Goal: Information Seeking & Learning: Learn about a topic

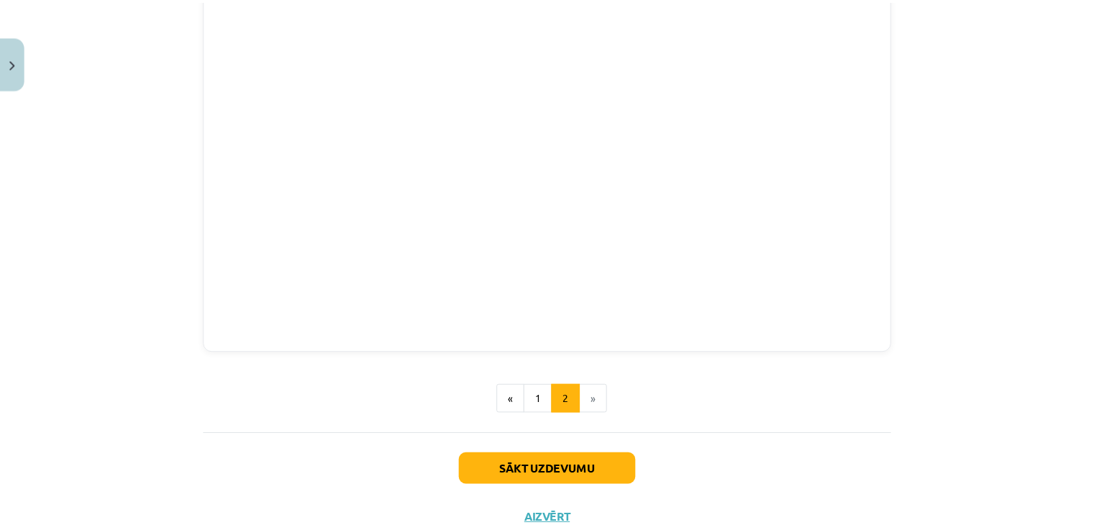
scroll to position [370, 0]
drag, startPoint x: 1021, startPoint y: 210, endPoint x: 1028, endPoint y: 155, distance: 55.7
click at [1028, 155] on div "Mācību tēma: Matemātikas ii - 12. klases 2. ieskaites mācību materiāls #10 9. t…" at bounding box center [552, 262] width 1105 height 525
click at [9, 68] on button "Close" at bounding box center [12, 62] width 24 height 53
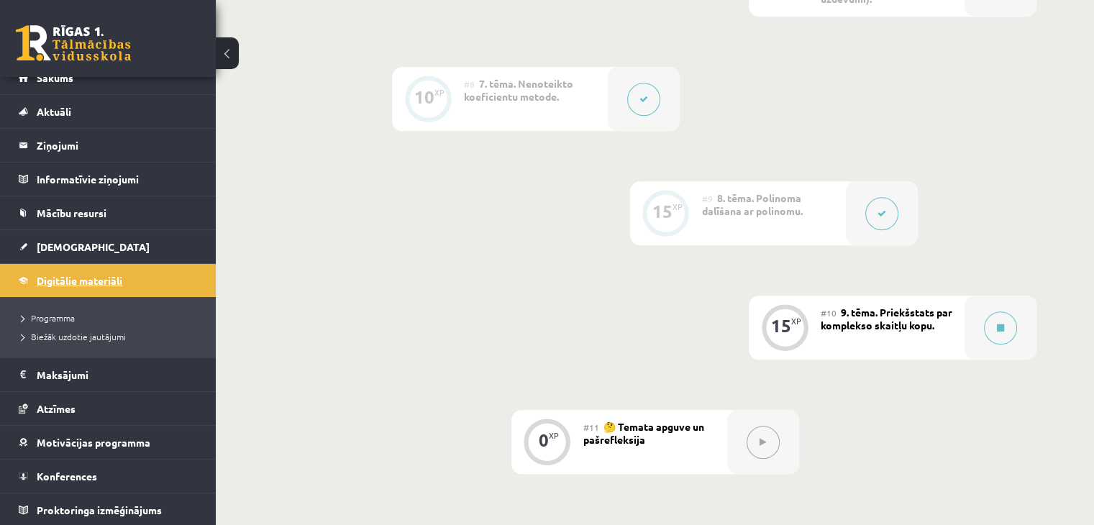
scroll to position [0, 0]
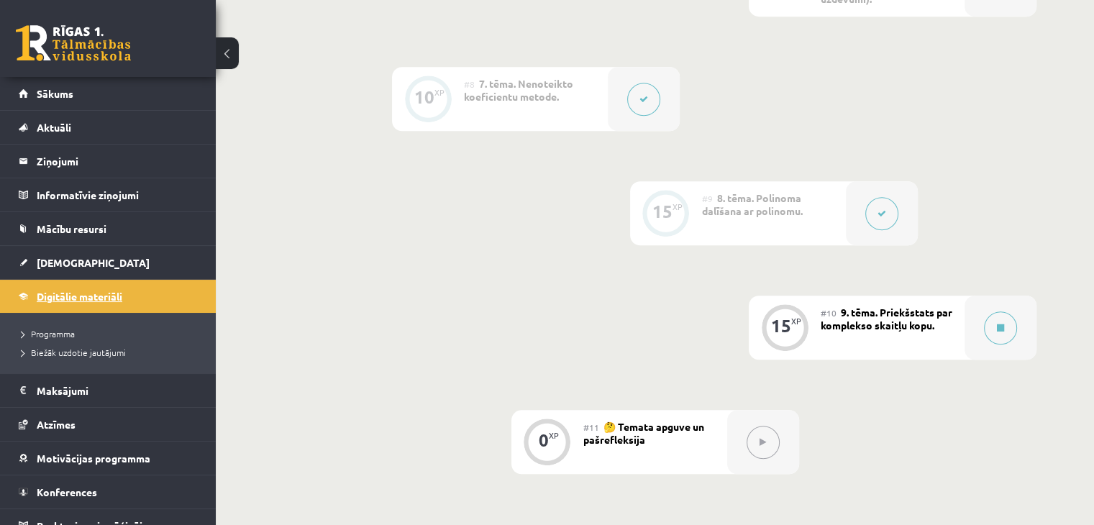
click at [55, 285] on link "Digitālie materiāli" at bounding box center [108, 296] width 179 height 33
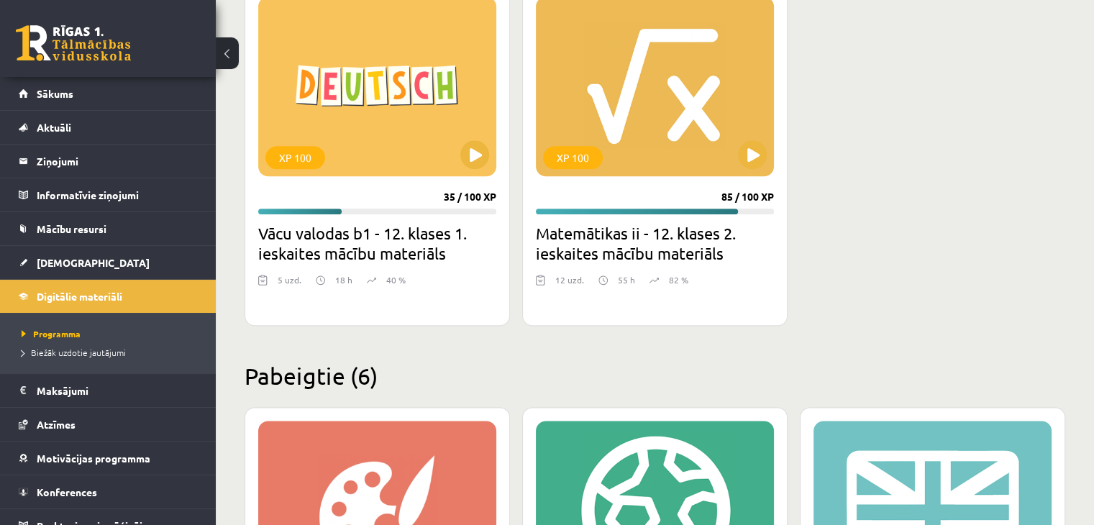
scroll to position [1729, 0]
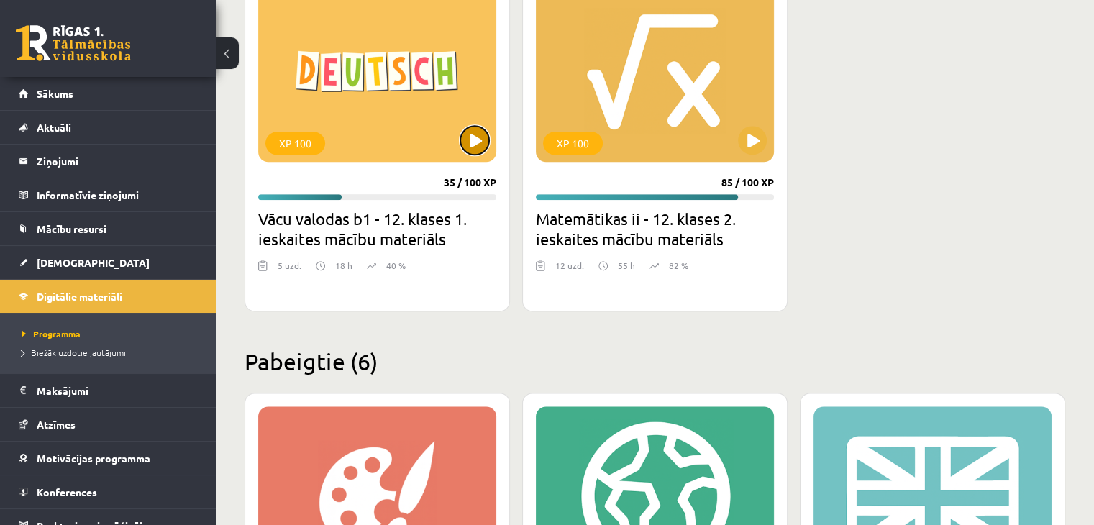
click at [476, 150] on button at bounding box center [474, 140] width 29 height 29
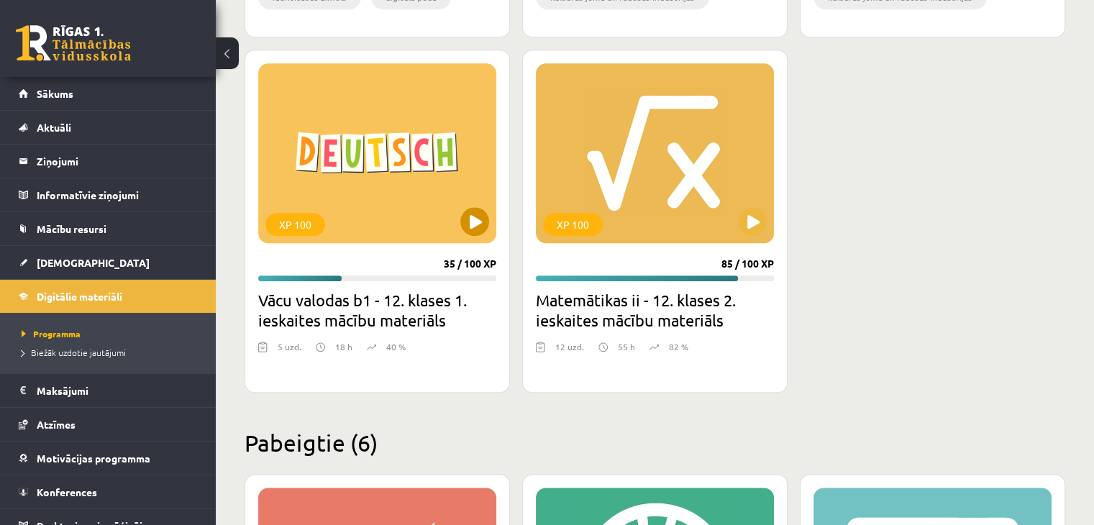
click at [276, 136] on div "XP 100" at bounding box center [377, 153] width 238 height 180
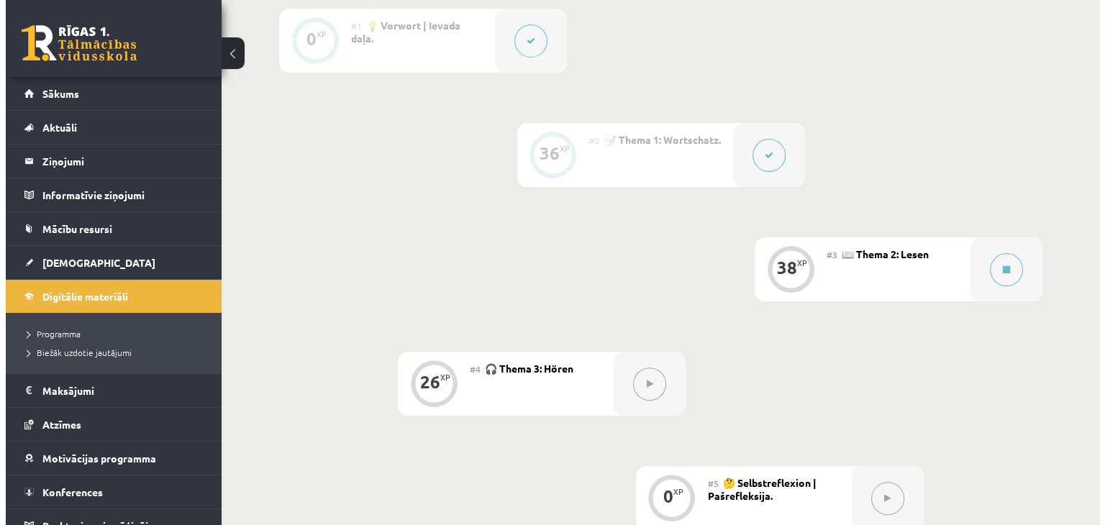
scroll to position [380, 0]
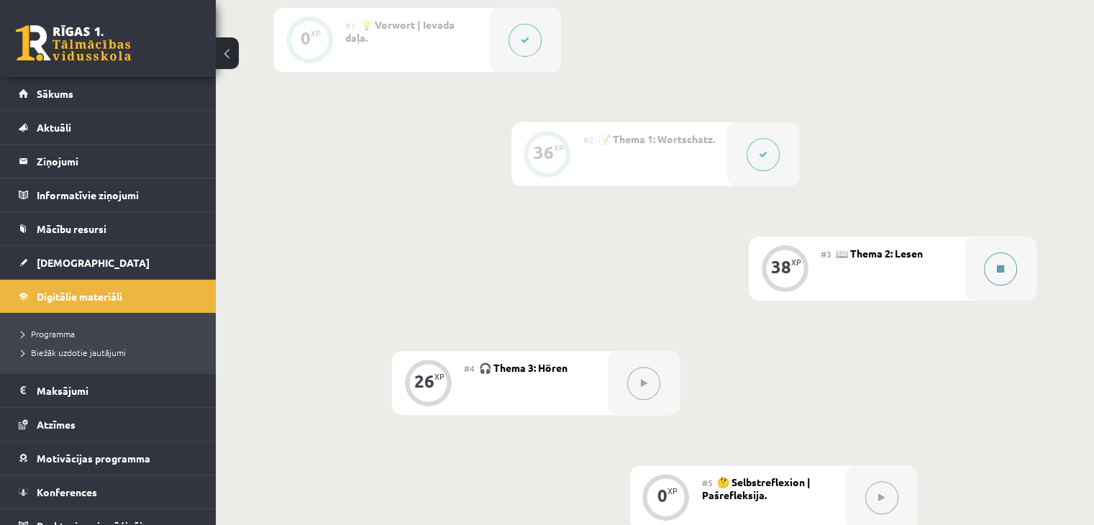
click at [1004, 281] on button at bounding box center [1000, 268] width 33 height 33
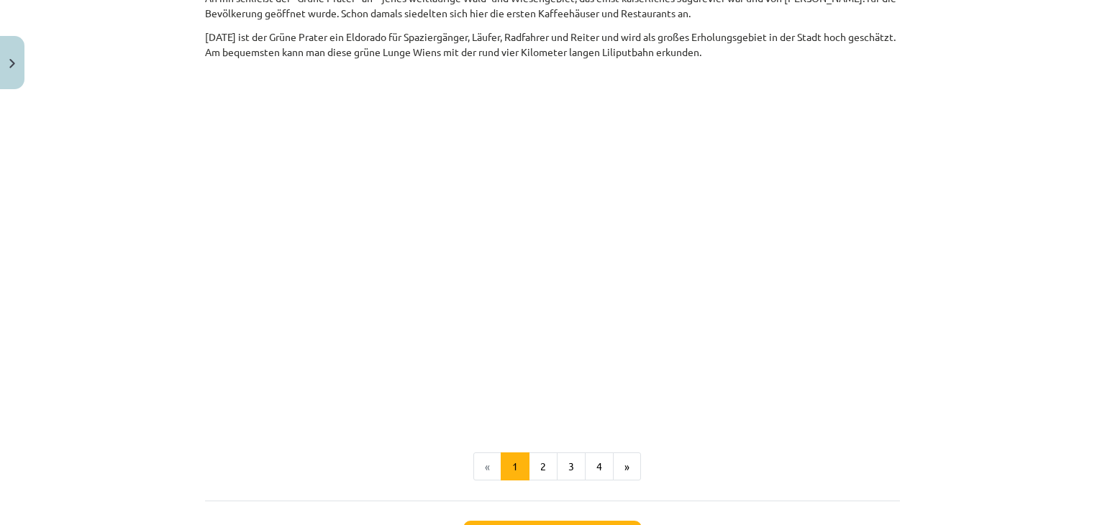
scroll to position [503, 0]
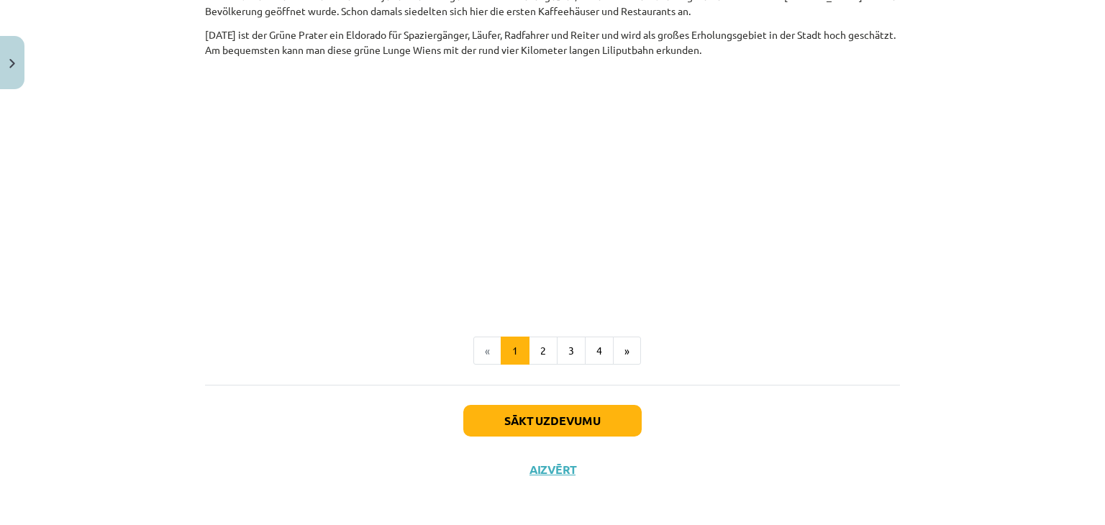
drag, startPoint x: 872, startPoint y: 401, endPoint x: 866, endPoint y: 348, distance: 53.5
click at [866, 348] on ul "« 1 2 3 4 »" at bounding box center [552, 351] width 695 height 29
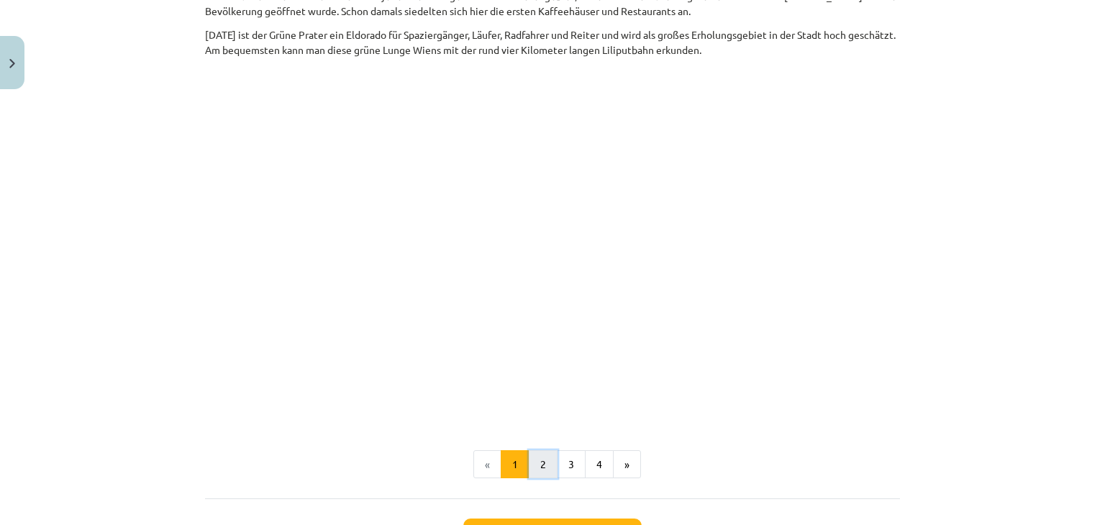
click at [537, 465] on button "2" at bounding box center [543, 464] width 29 height 29
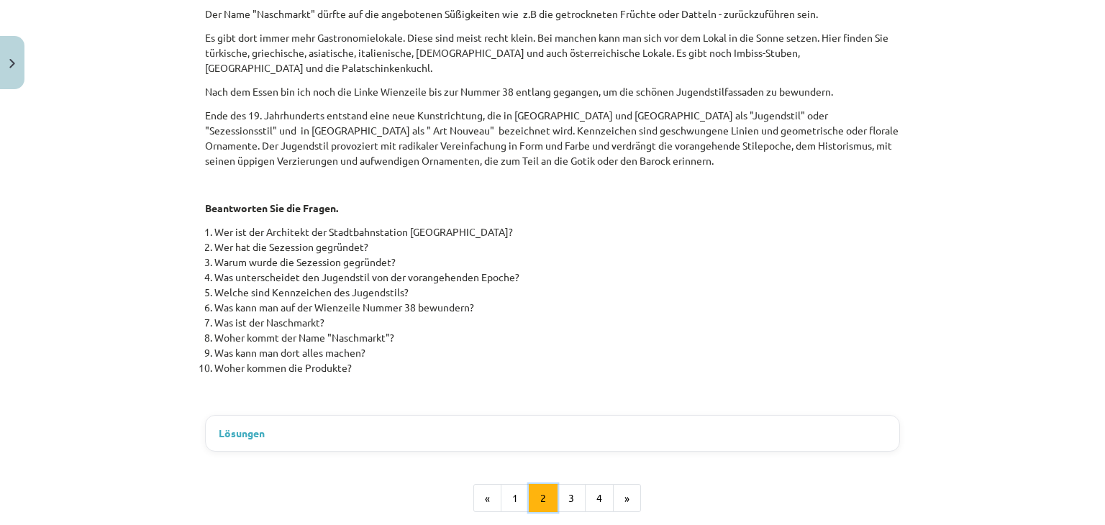
scroll to position [698, 0]
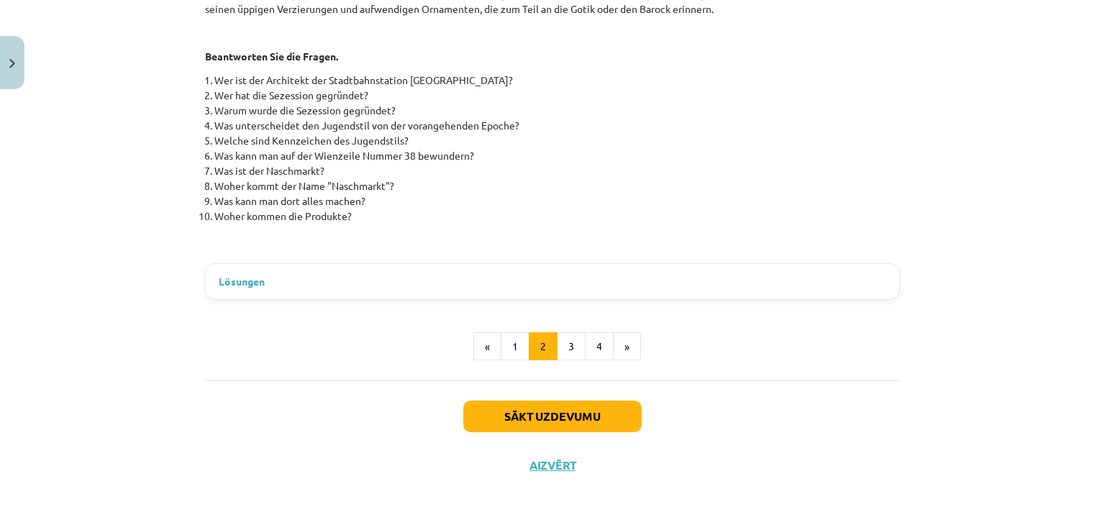
click at [339, 291] on details "Lösungen 1. Der Architekt der Stadtbahnstation [GEOGRAPHIC_DATA] ist [PERSON_NA…" at bounding box center [552, 281] width 693 height 35
click at [250, 283] on span "Lösungen" at bounding box center [242, 281] width 46 height 15
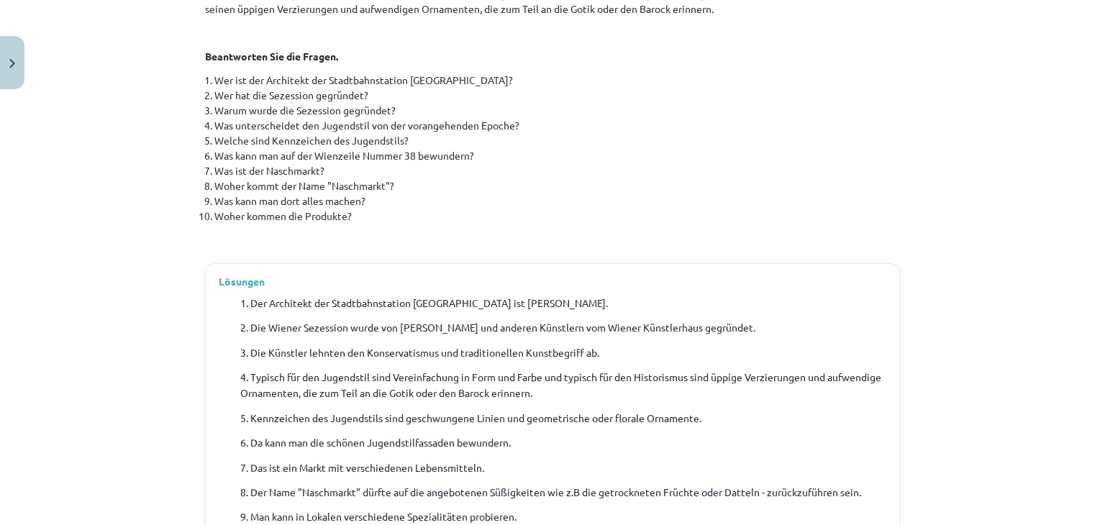
scroll to position [967, 0]
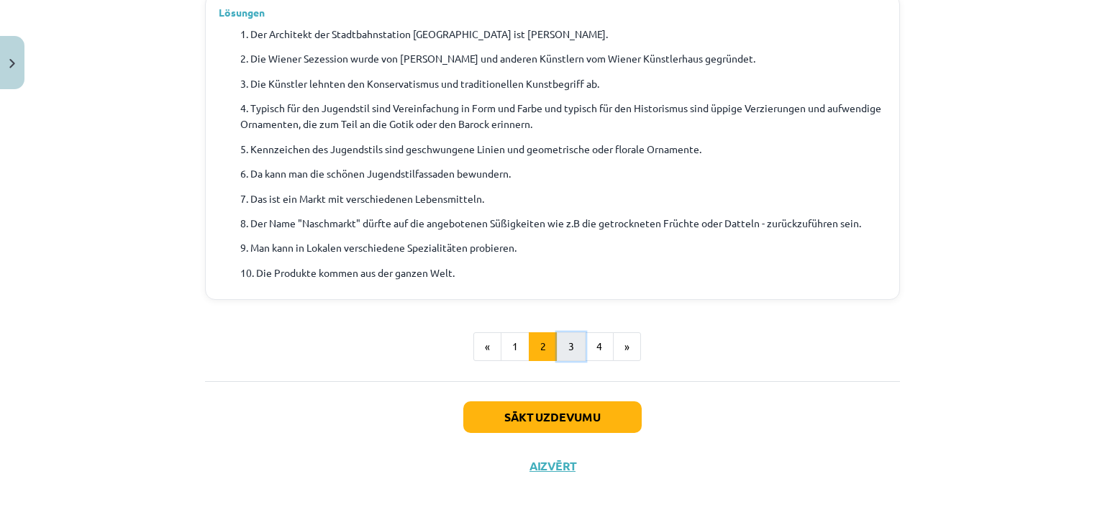
click at [575, 340] on button "3" at bounding box center [571, 346] width 29 height 29
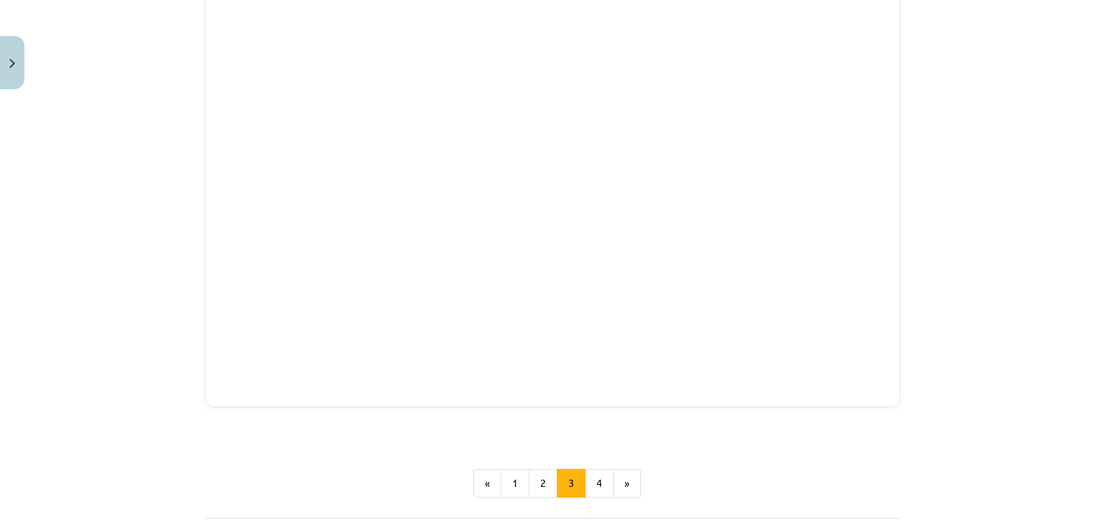
scroll to position [192, 0]
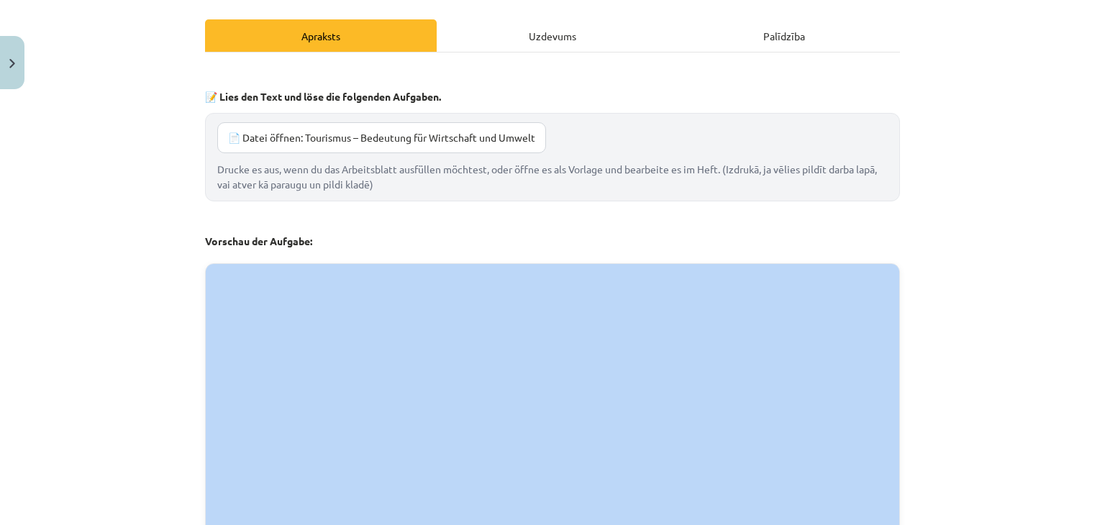
click at [322, 229] on div "📄 Datei öffnen: Tourismus – Bedeutung für Wirtschaft und Umwelt Drucke es aus, …" at bounding box center [552, 415] width 695 height 605
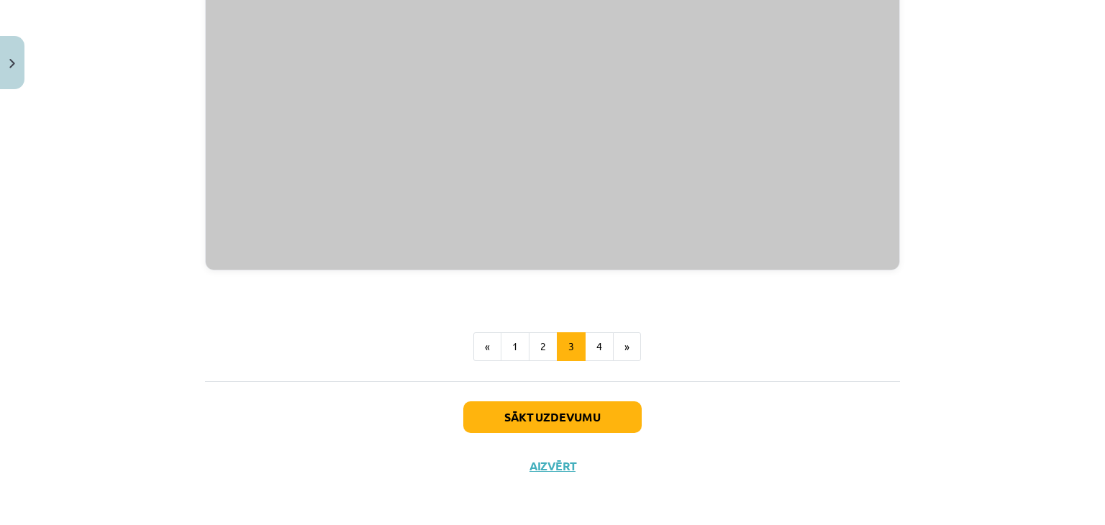
scroll to position [609, 0]
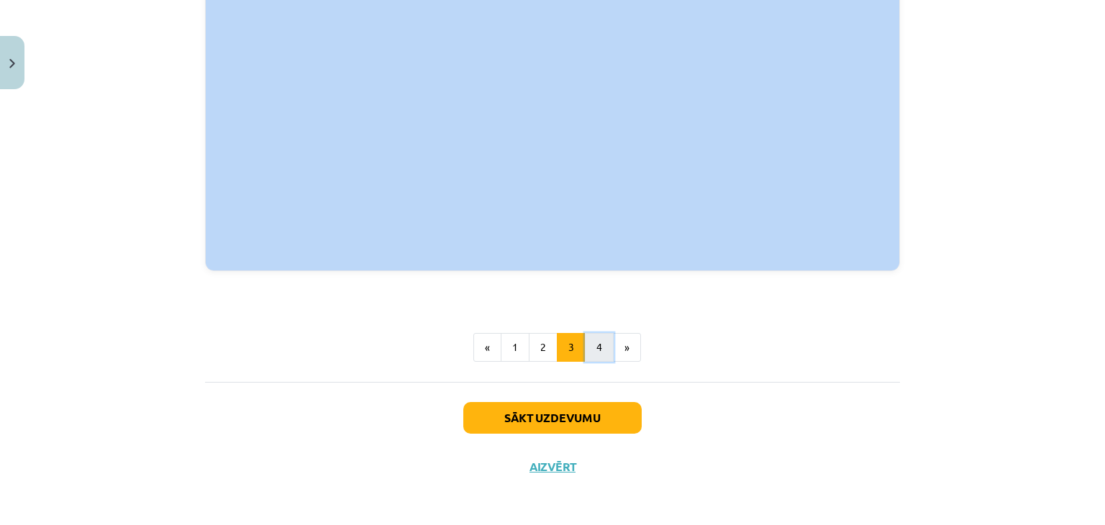
click at [587, 337] on button "4" at bounding box center [599, 347] width 29 height 29
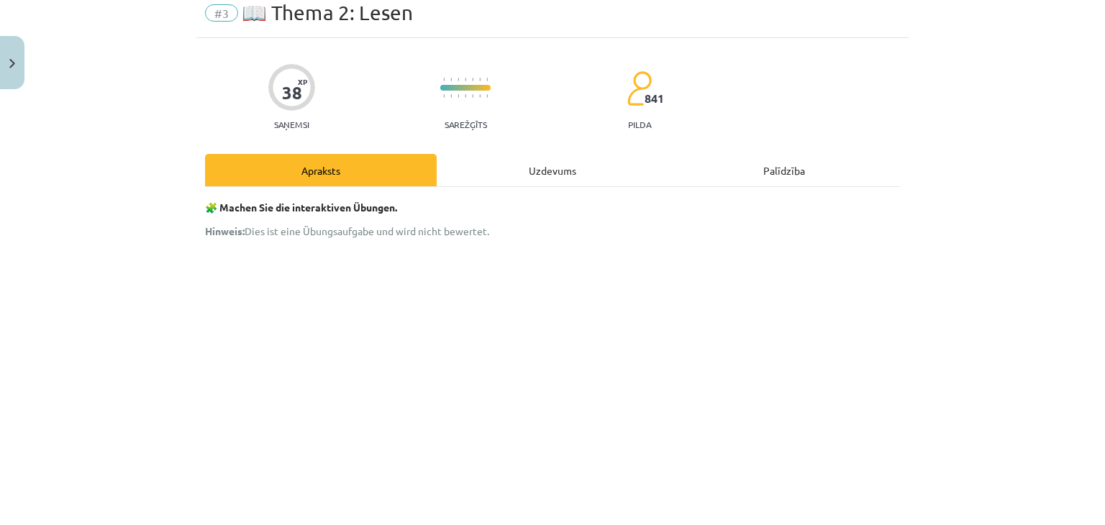
scroll to position [52, 0]
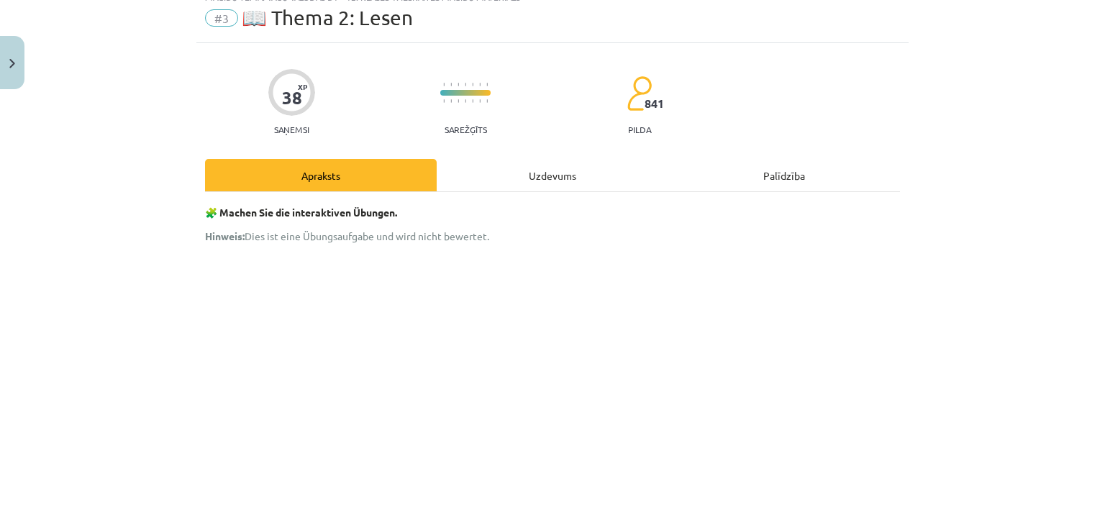
click at [559, 176] on div "Uzdevums" at bounding box center [552, 175] width 232 height 32
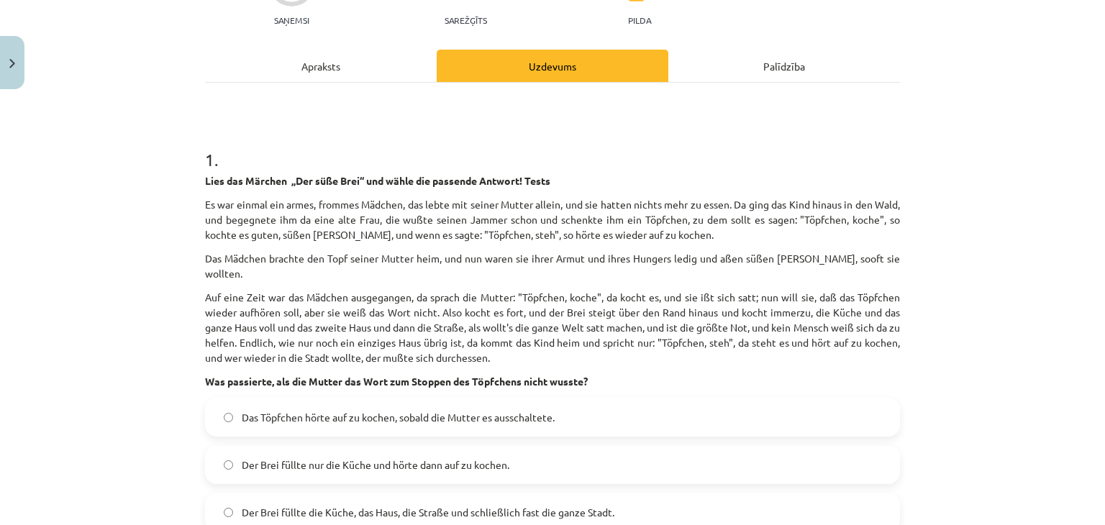
scroll to position [29, 0]
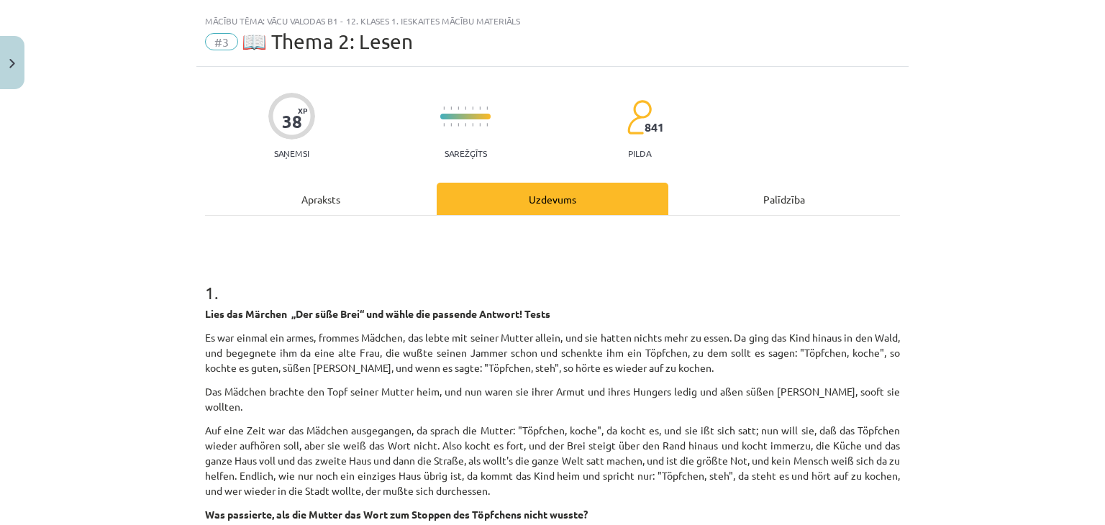
click at [356, 203] on div "Apraksts" at bounding box center [321, 199] width 232 height 32
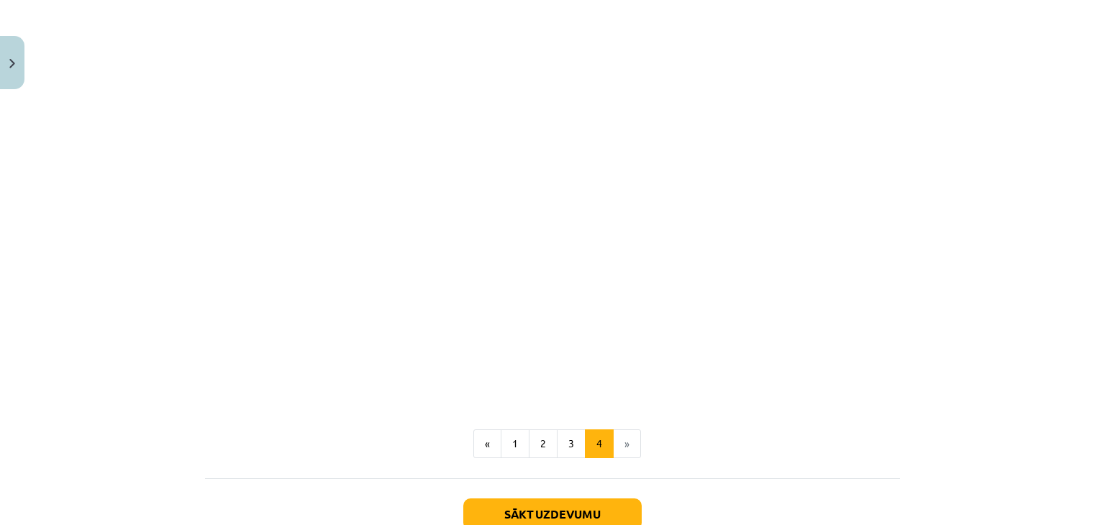
scroll to position [572, 0]
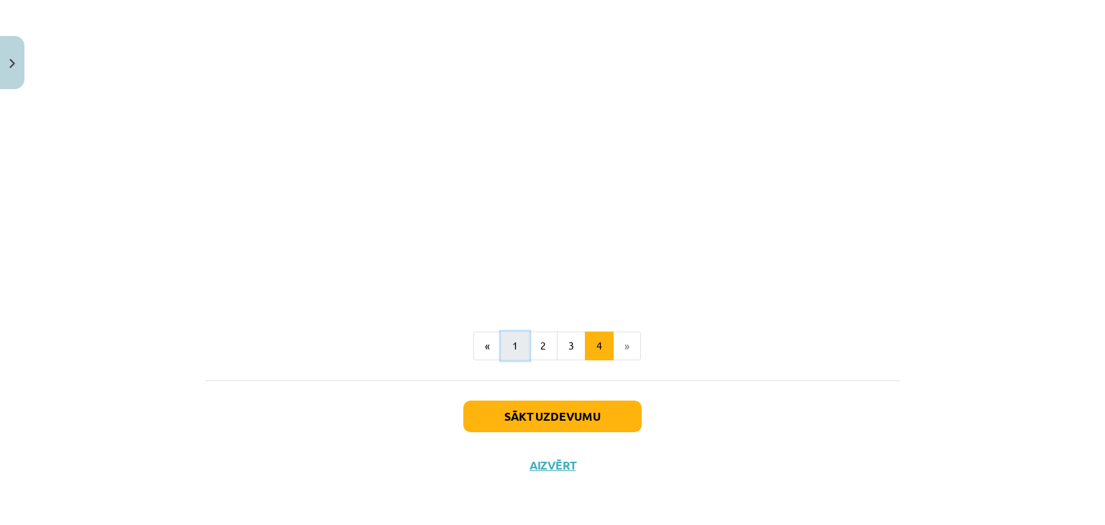
click at [518, 342] on button "1" at bounding box center [514, 346] width 29 height 29
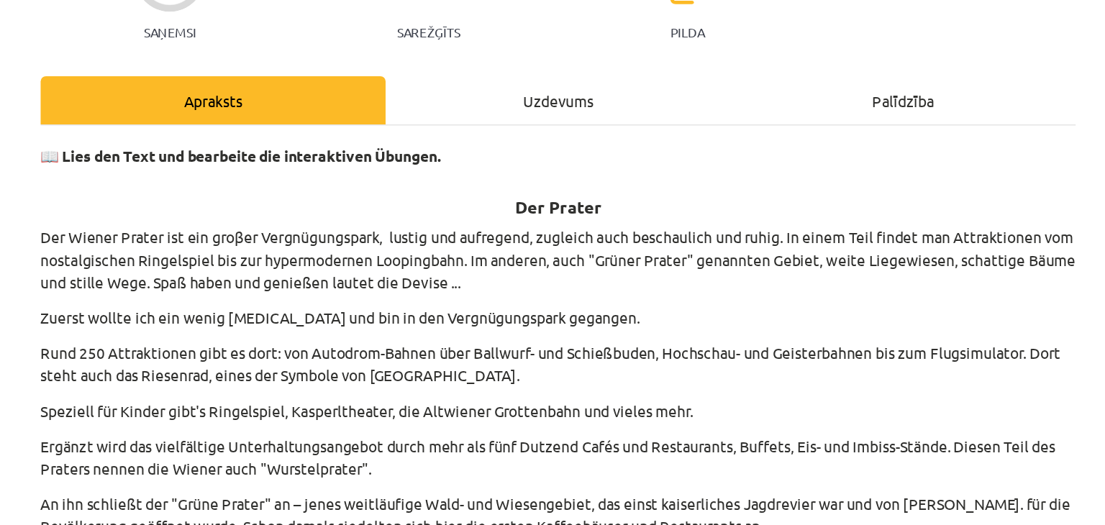
scroll to position [0, 0]
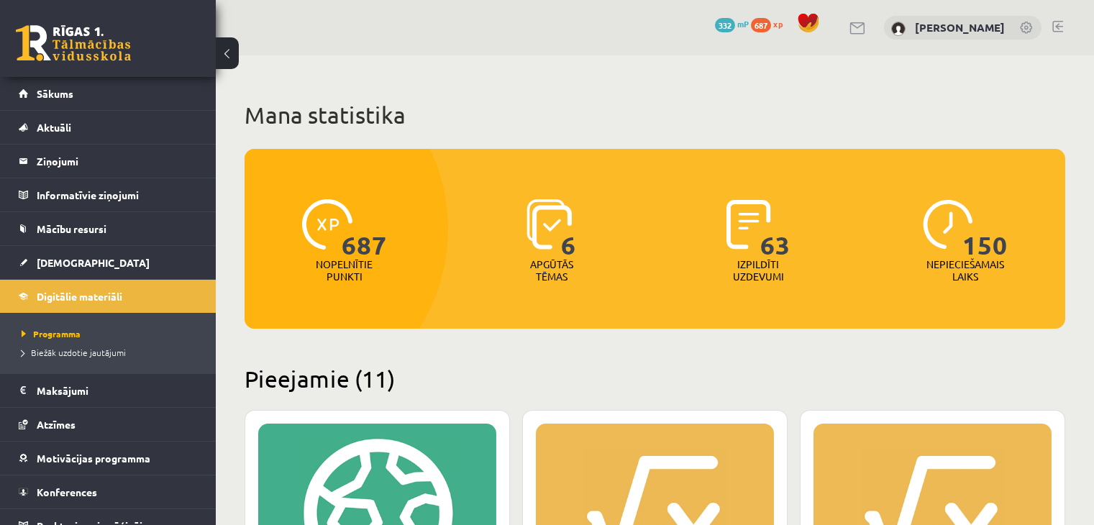
scroll to position [1647, 0]
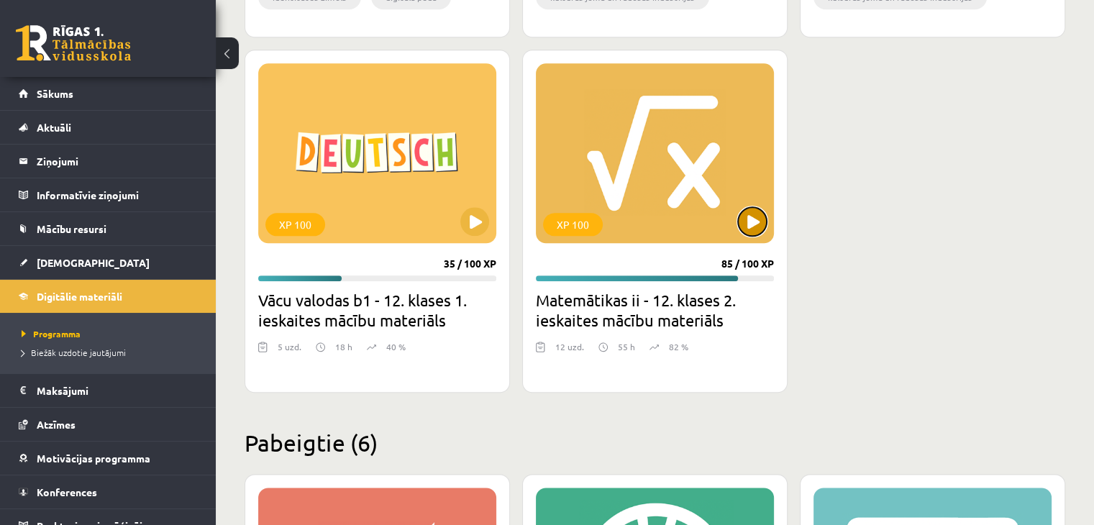
click at [753, 214] on button at bounding box center [752, 221] width 29 height 29
